Goal: Task Accomplishment & Management: Complete application form

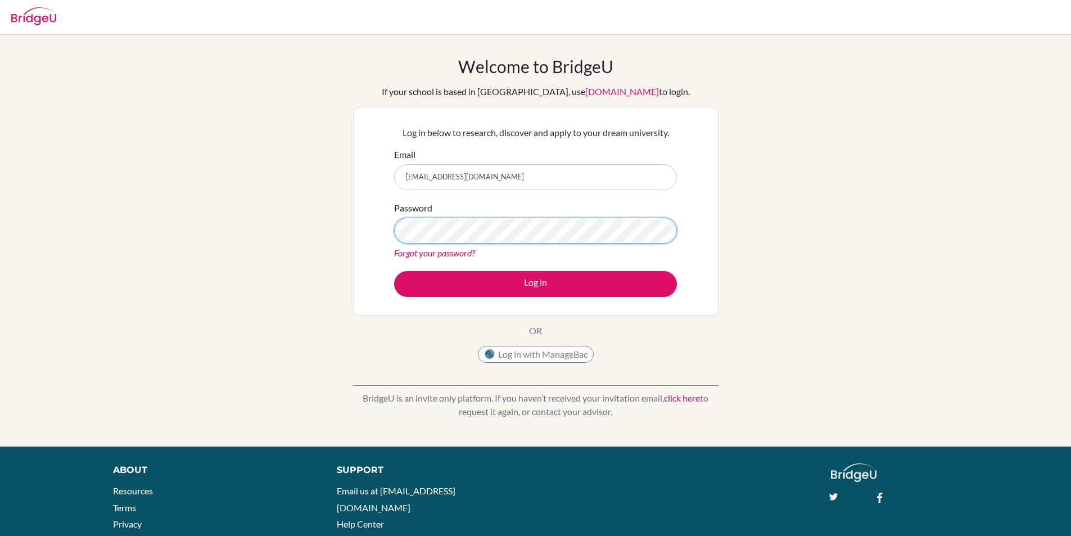
click at [394, 271] on button "Log in" at bounding box center [535, 284] width 283 height 26
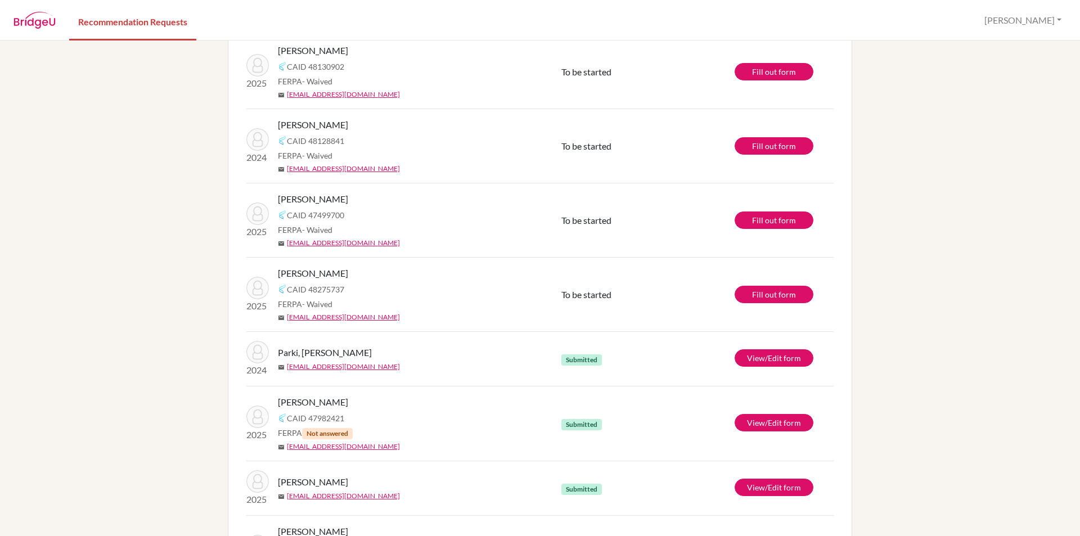
scroll to position [37, 0]
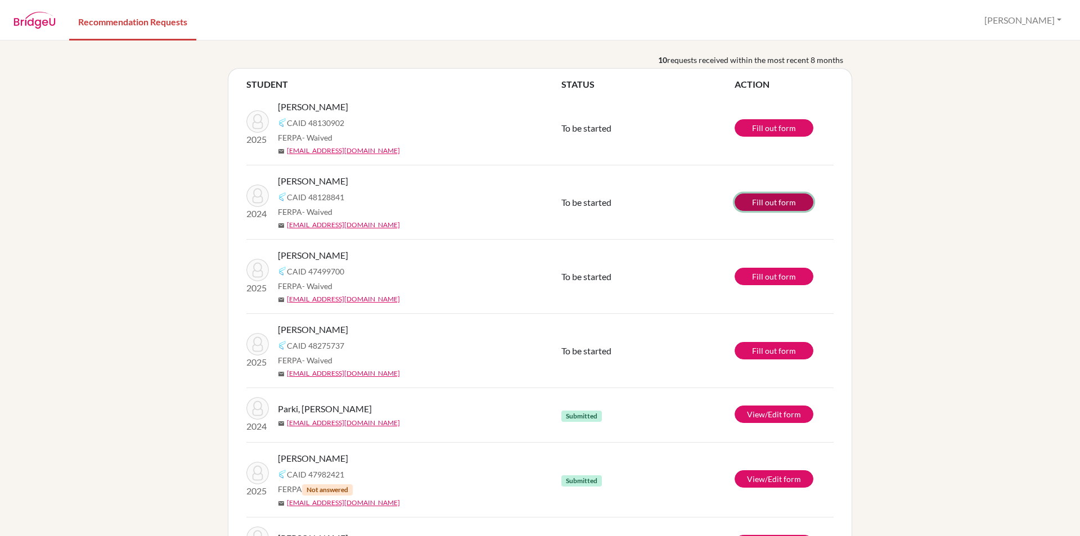
click at [794, 205] on link "Fill out form" at bounding box center [773, 201] width 79 height 17
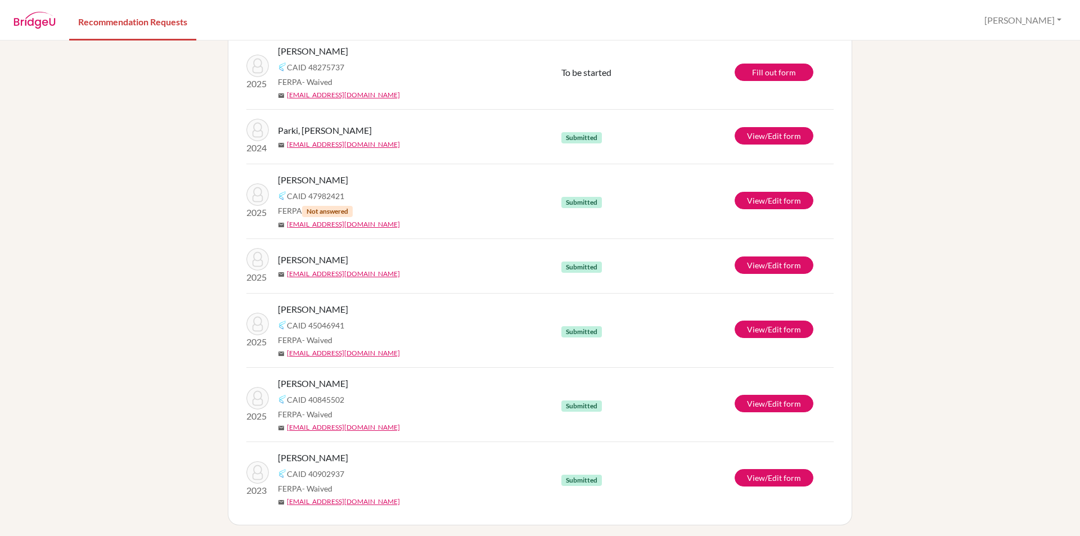
scroll to position [318, 0]
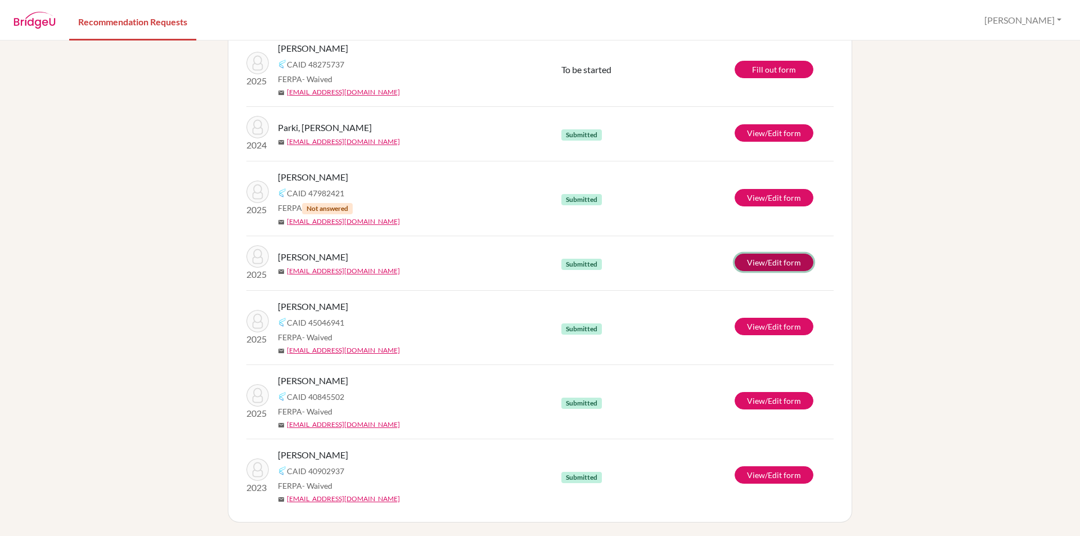
click at [793, 255] on link "View/Edit form" at bounding box center [773, 262] width 79 height 17
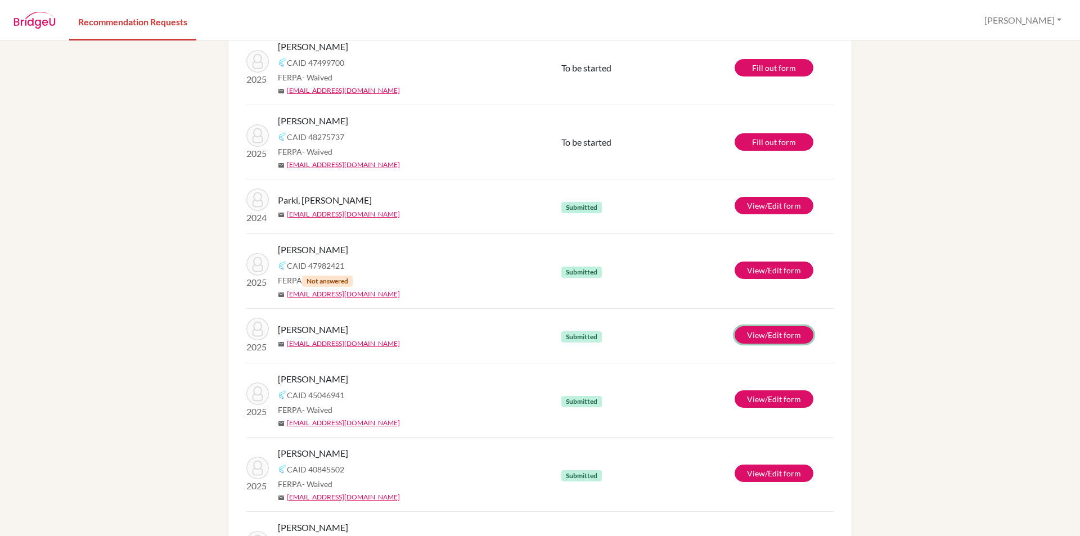
scroll to position [0, 0]
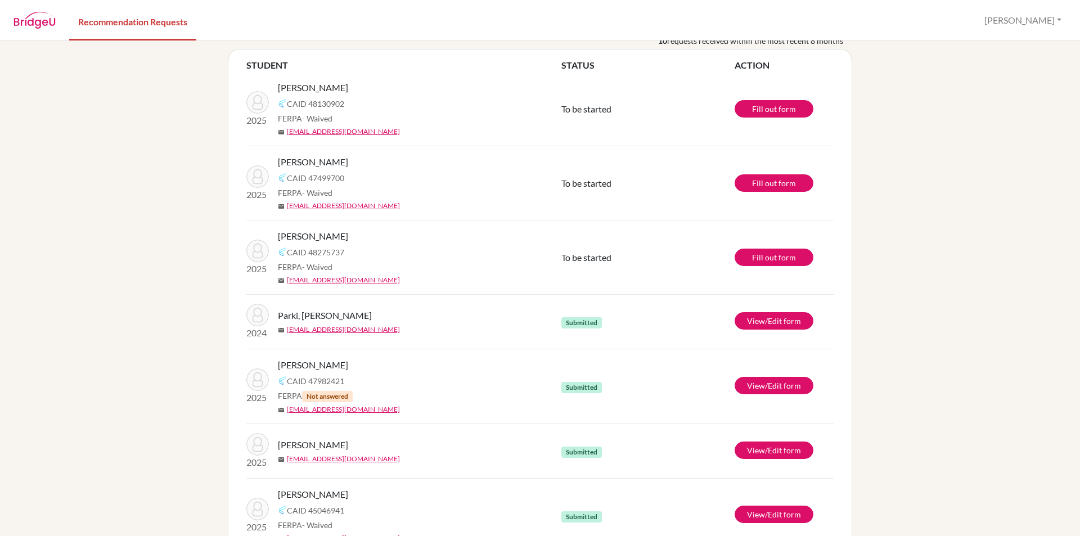
scroll to position [318, 0]
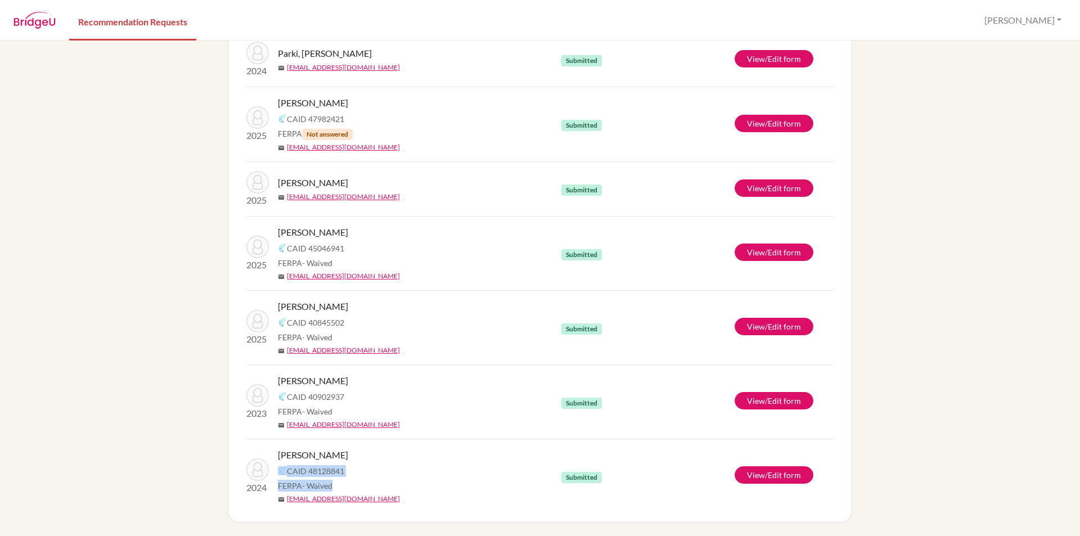
drag, startPoint x: 340, startPoint y: 485, endPoint x: 277, endPoint y: 473, distance: 64.0
click at [278, 473] on div "[PERSON_NAME] CAID 48128841 FERPA - Waived mail [EMAIL_ADDRESS][DOMAIN_NAME]" at bounding box center [424, 476] width 292 height 56
click at [434, 487] on div "FERPA - Waived" at bounding box center [424, 486] width 292 height 12
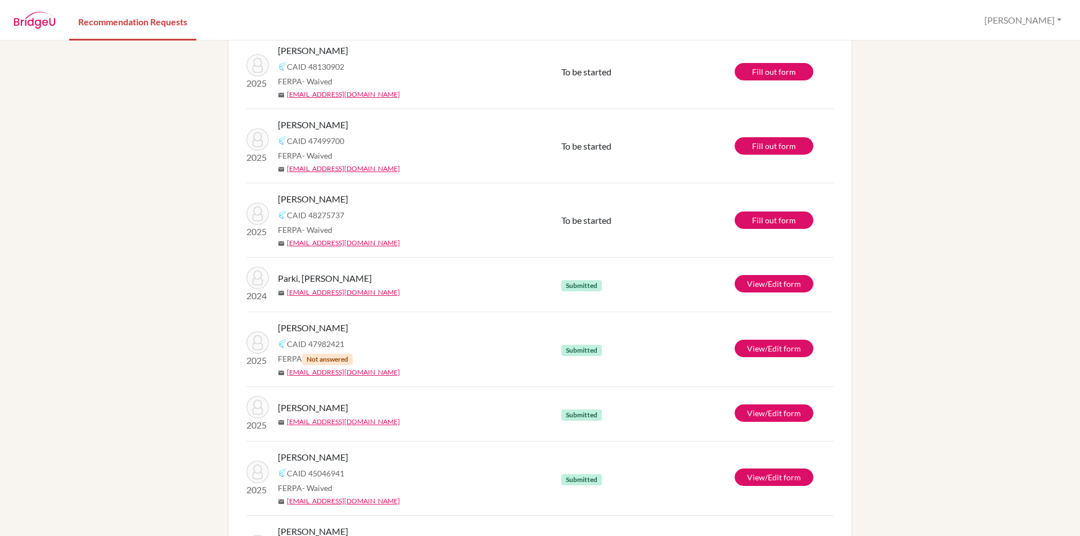
click at [316, 274] on span "Parki, [PERSON_NAME]" at bounding box center [325, 278] width 94 height 13
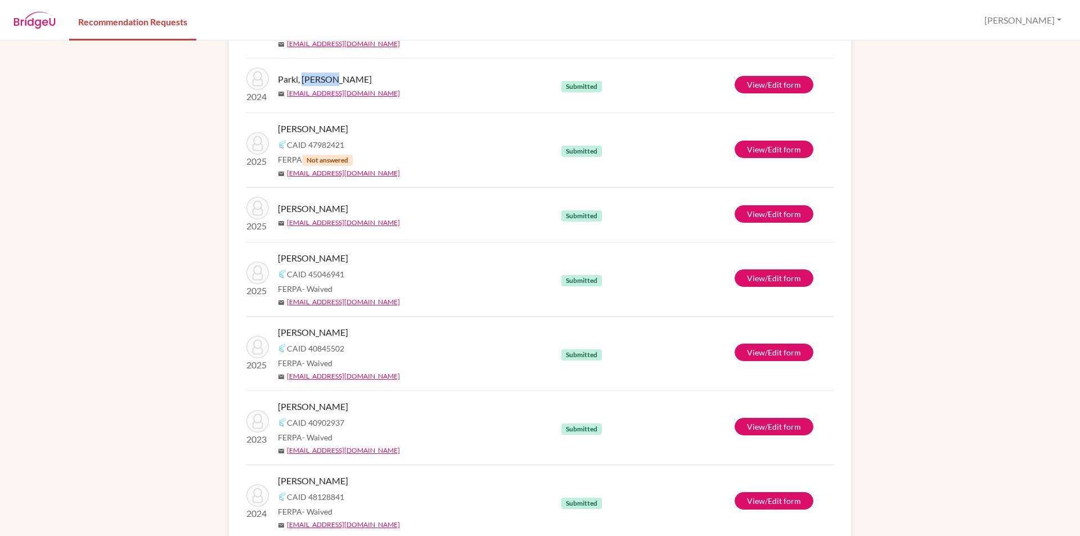
scroll to position [318, 0]
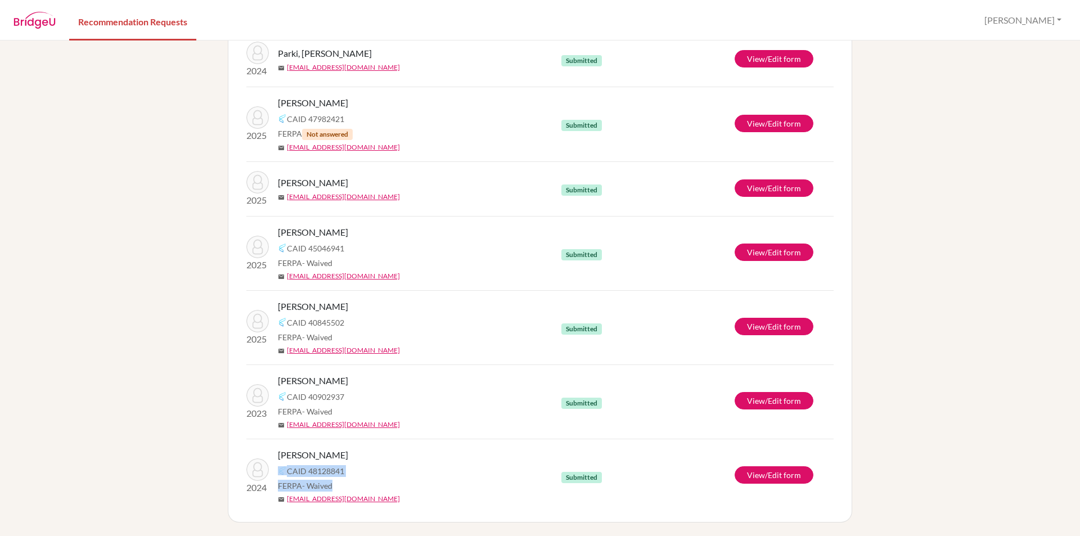
drag, startPoint x: 324, startPoint y: 484, endPoint x: 276, endPoint y: 472, distance: 50.3
click at [278, 472] on div "[PERSON_NAME] CAID 48128841 FERPA - Waived mail [EMAIL_ADDRESS][DOMAIN_NAME]" at bounding box center [424, 476] width 292 height 56
click at [385, 471] on div "CAID 48128841" at bounding box center [424, 470] width 292 height 13
drag, startPoint x: 286, startPoint y: 474, endPoint x: 276, endPoint y: 471, distance: 10.1
click at [278, 471] on div "[PERSON_NAME] CAID 48128841 FERPA - Waived mail [EMAIL_ADDRESS][DOMAIN_NAME]" at bounding box center [424, 476] width 292 height 56
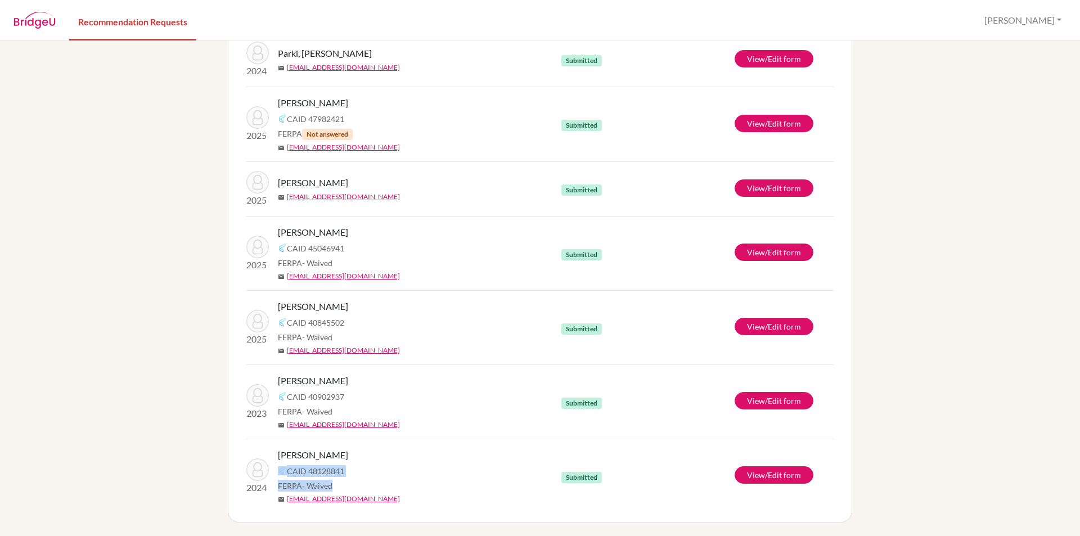
click at [305, 476] on span "CAID 48128841" at bounding box center [315, 471] width 57 height 12
drag, startPoint x: 288, startPoint y: 466, endPoint x: 338, endPoint y: 484, distance: 53.0
click at [338, 484] on div "[PERSON_NAME] CAID 48128841 FERPA - Waived mail [EMAIL_ADDRESS][DOMAIN_NAME]" at bounding box center [424, 476] width 292 height 56
click at [361, 475] on div "CAID 48128841" at bounding box center [424, 470] width 292 height 13
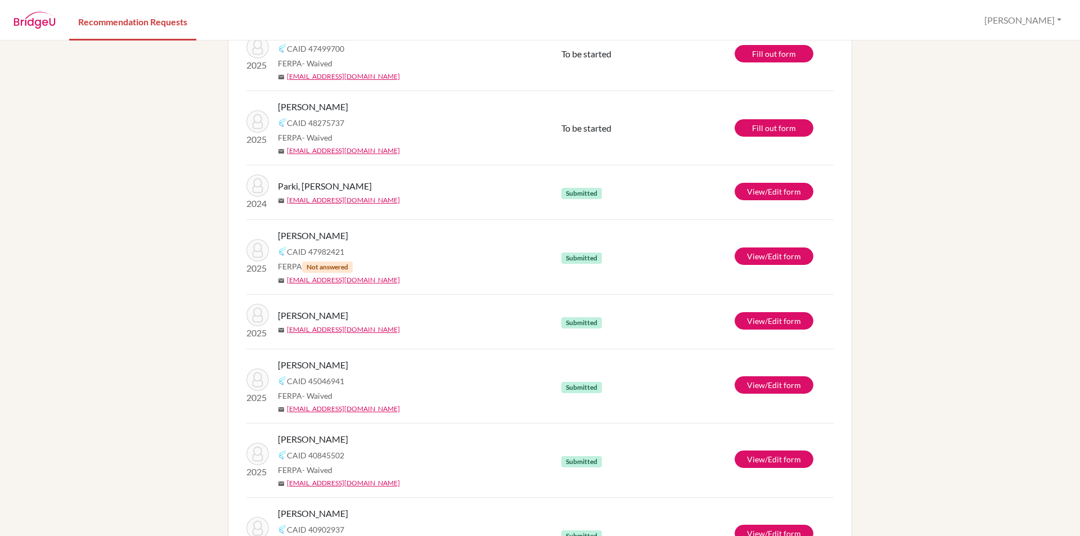
scroll to position [0, 0]
